Goal: Task Accomplishment & Management: Manage account settings

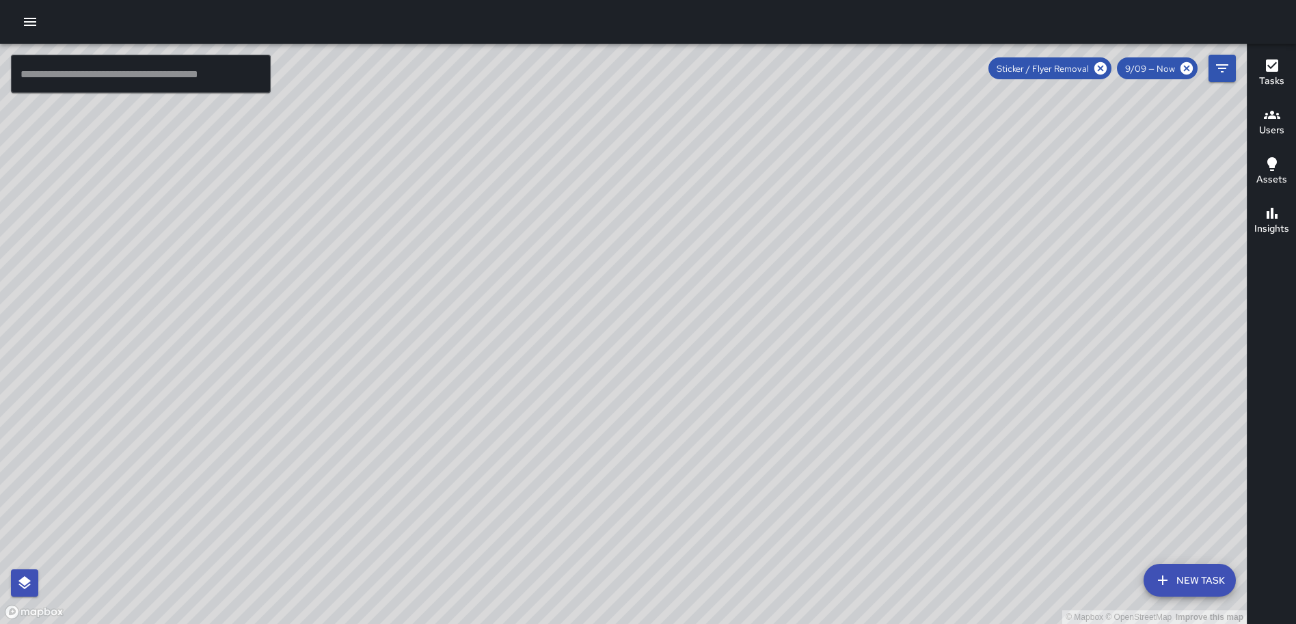
click at [24, 20] on icon "button" at bounding box center [30, 22] width 16 height 16
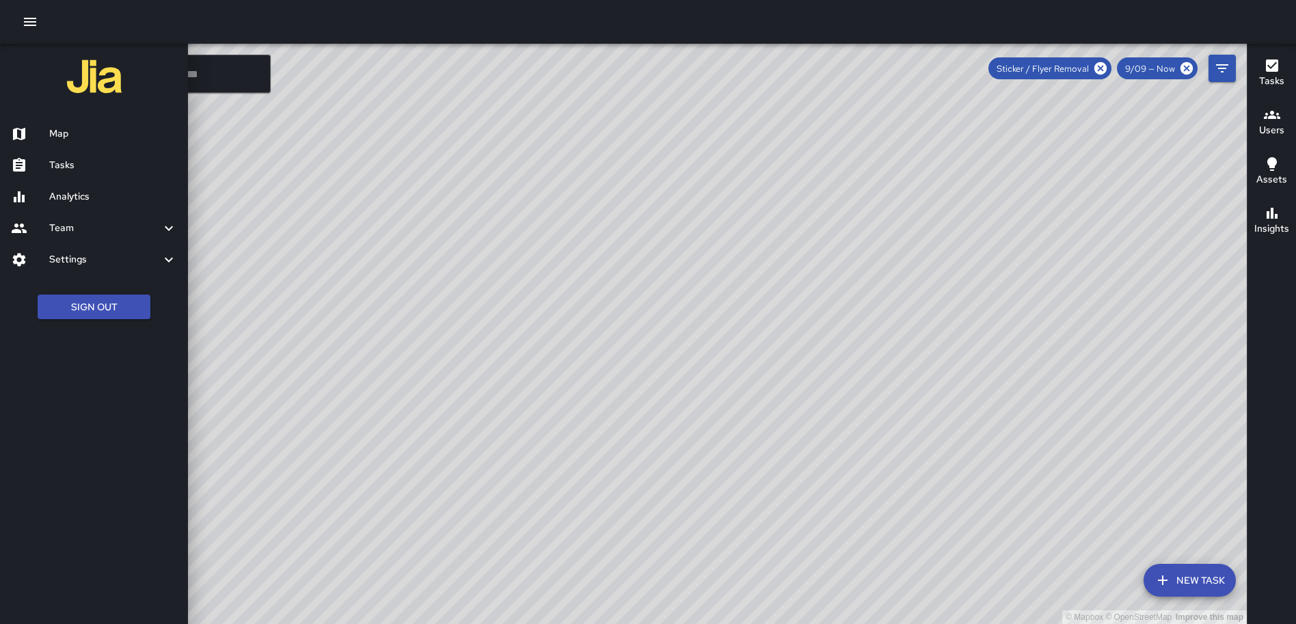
click at [71, 260] on h6 "Settings" at bounding box center [104, 259] width 111 height 15
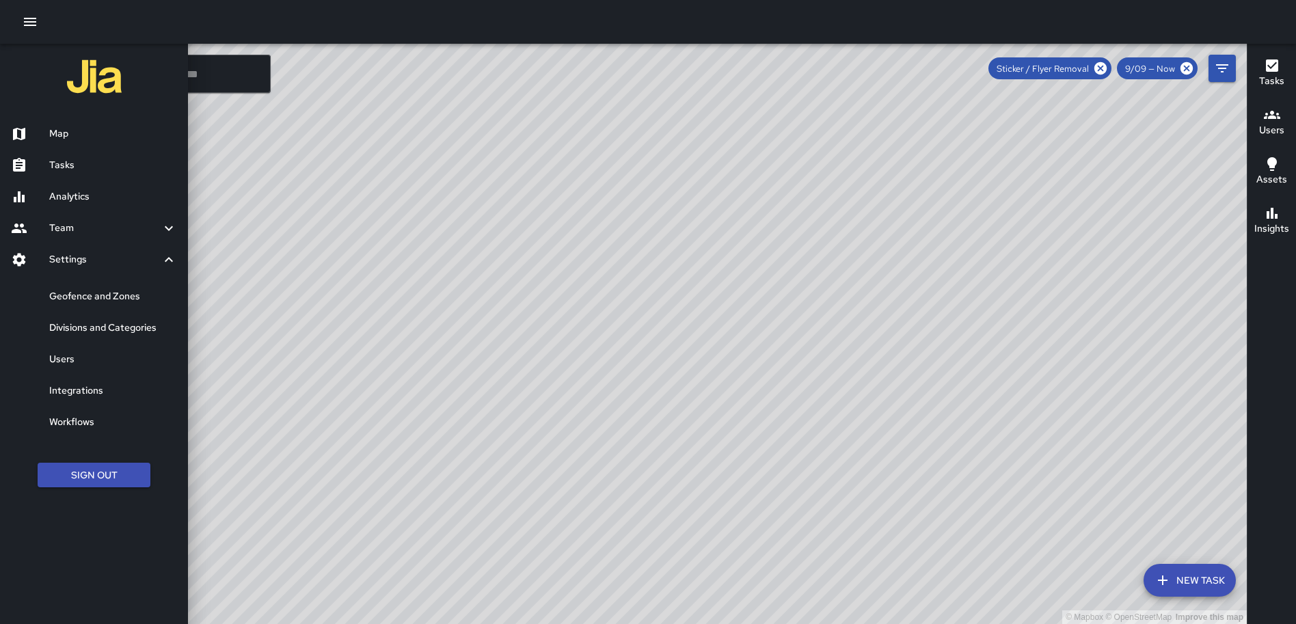
click at [81, 355] on h6 "Users" at bounding box center [113, 359] width 128 height 15
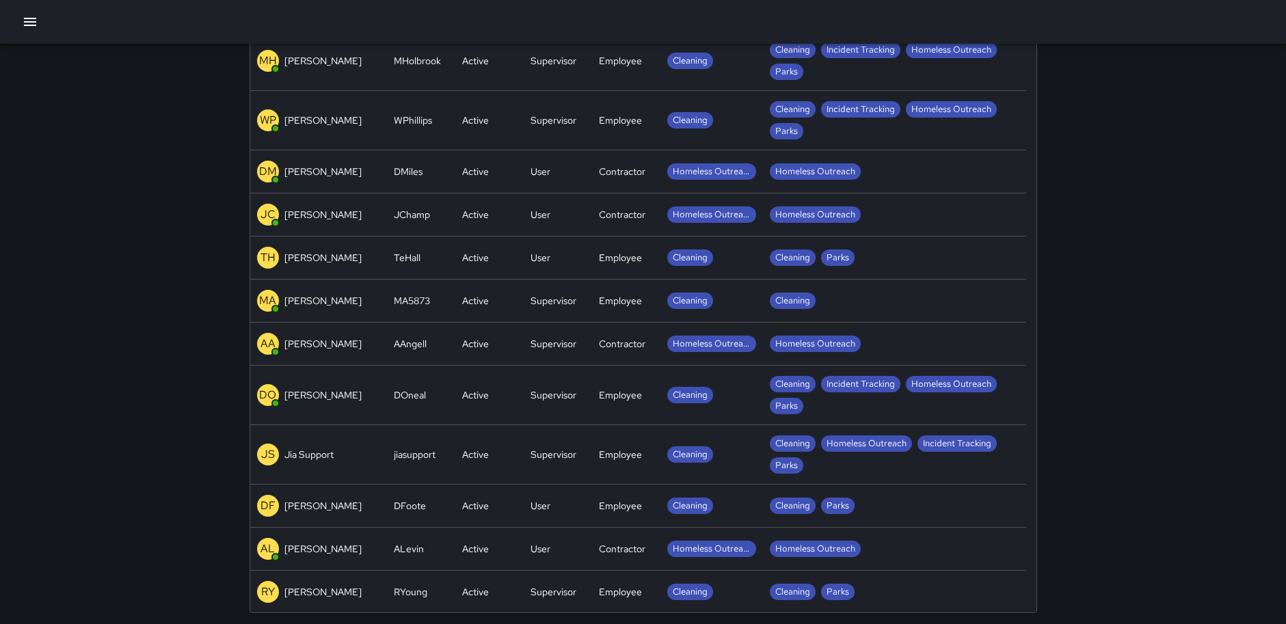
scroll to position [300, 0]
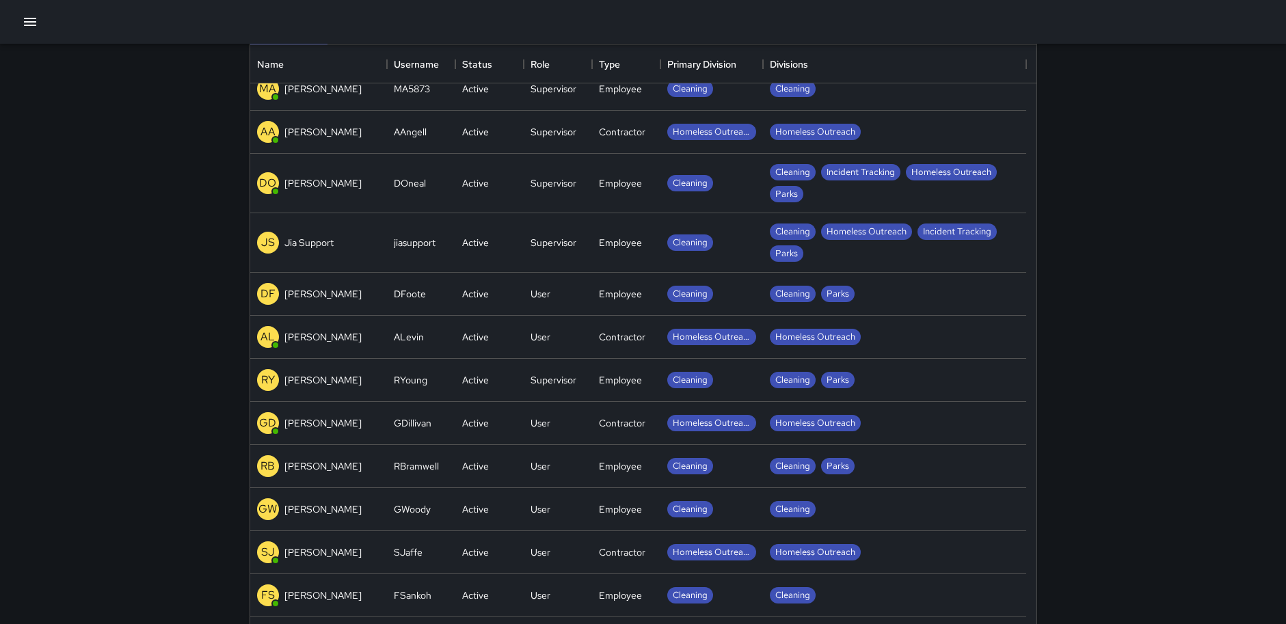
scroll to position [185, 0]
